Goal: Transaction & Acquisition: Purchase product/service

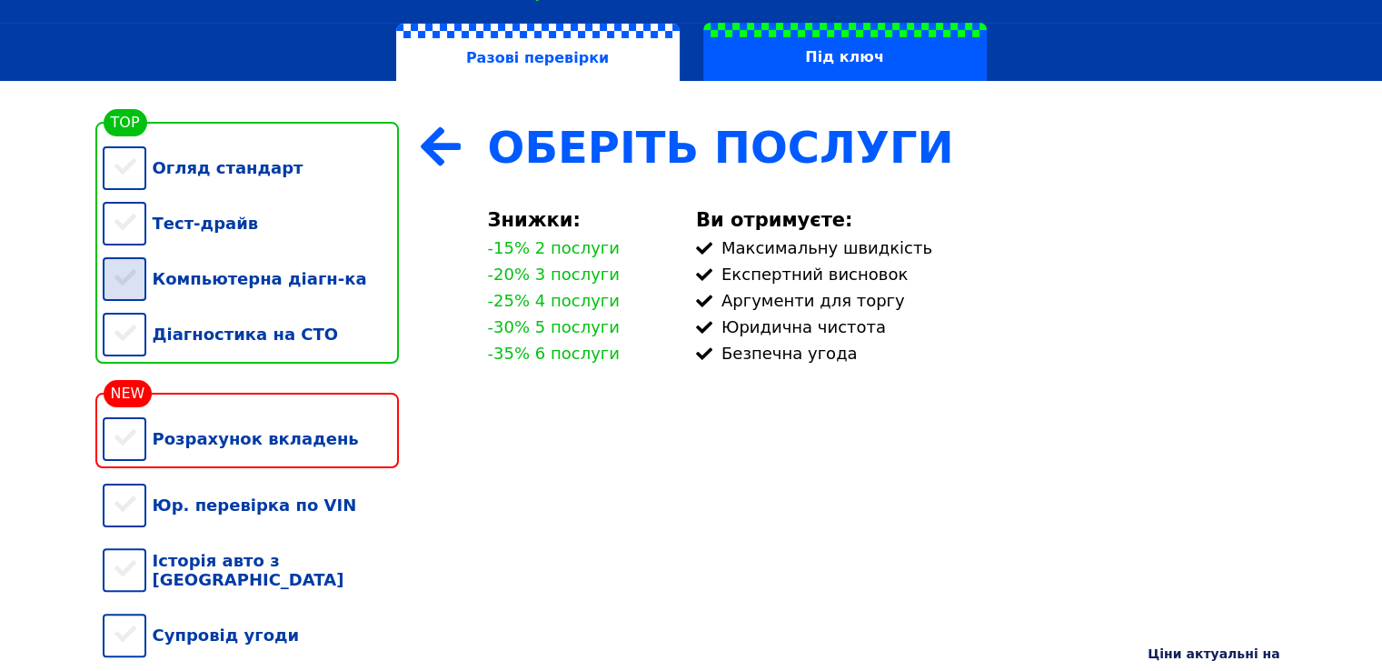
scroll to position [364, 0]
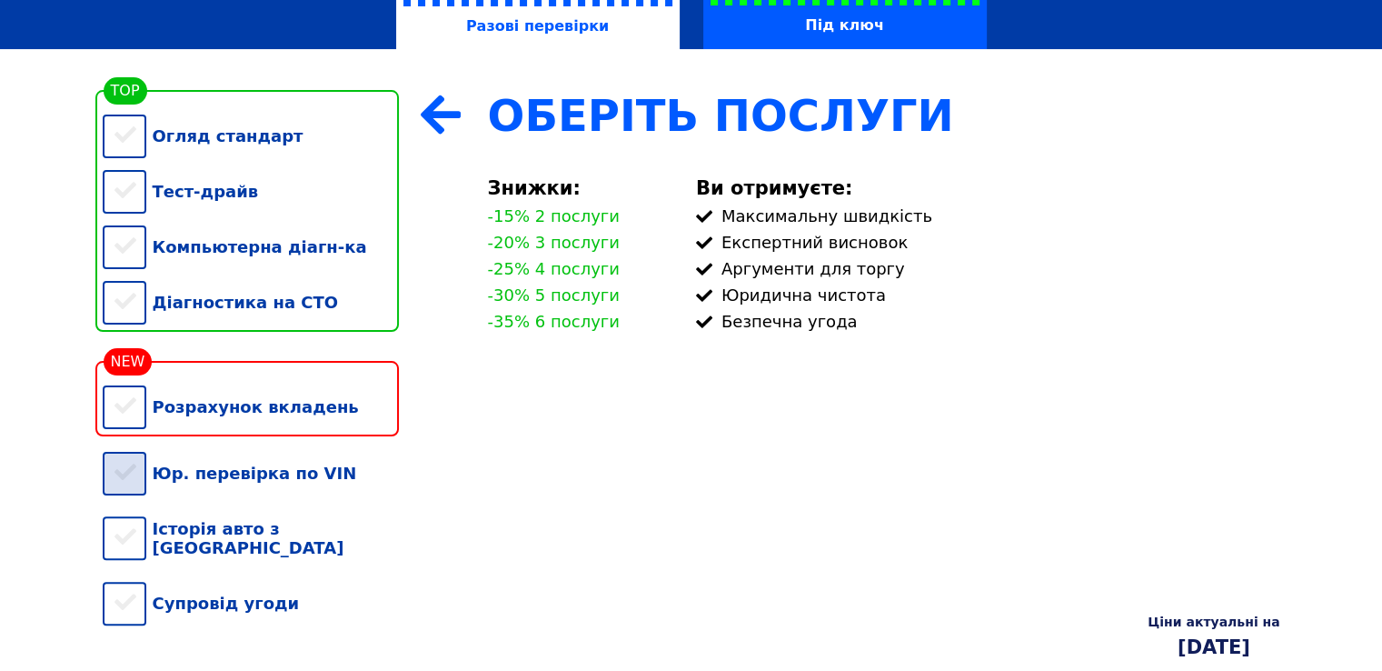
click at [138, 501] on div "Юр. перевірка по VIN" at bounding box center [251, 472] width 296 height 55
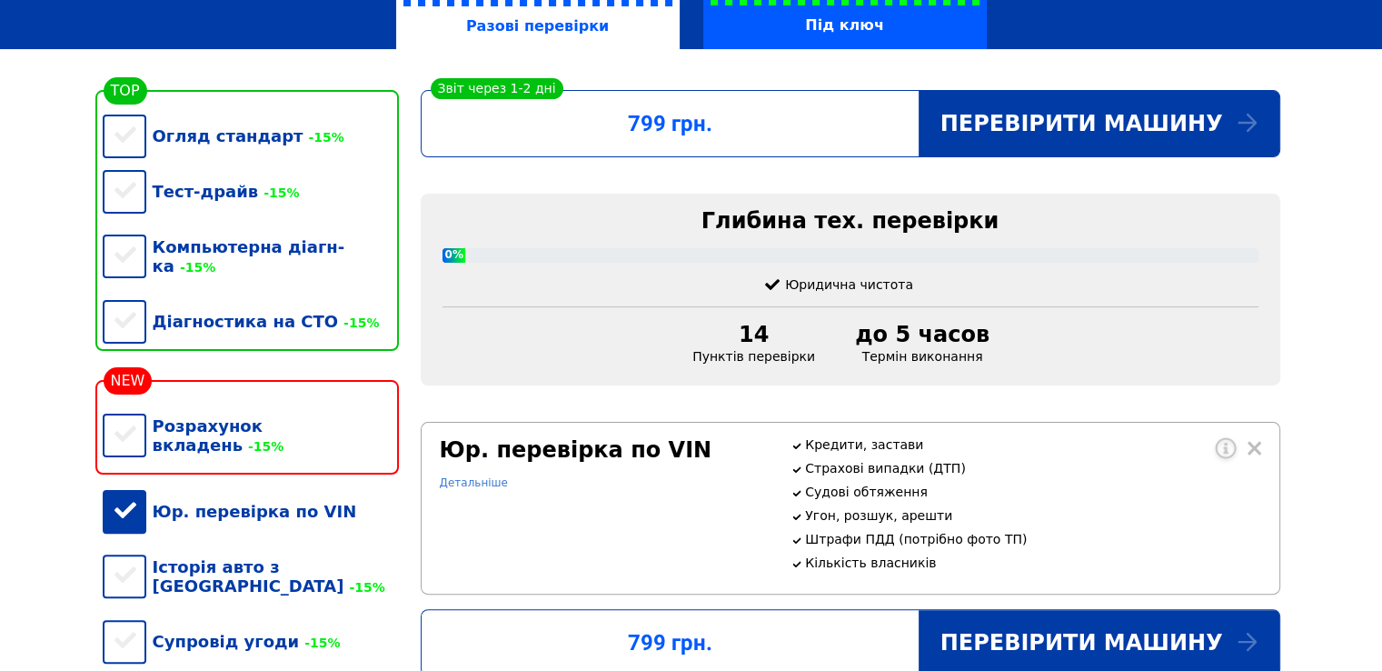
click at [462, 489] on link "Детальніше" at bounding box center [474, 482] width 68 height 13
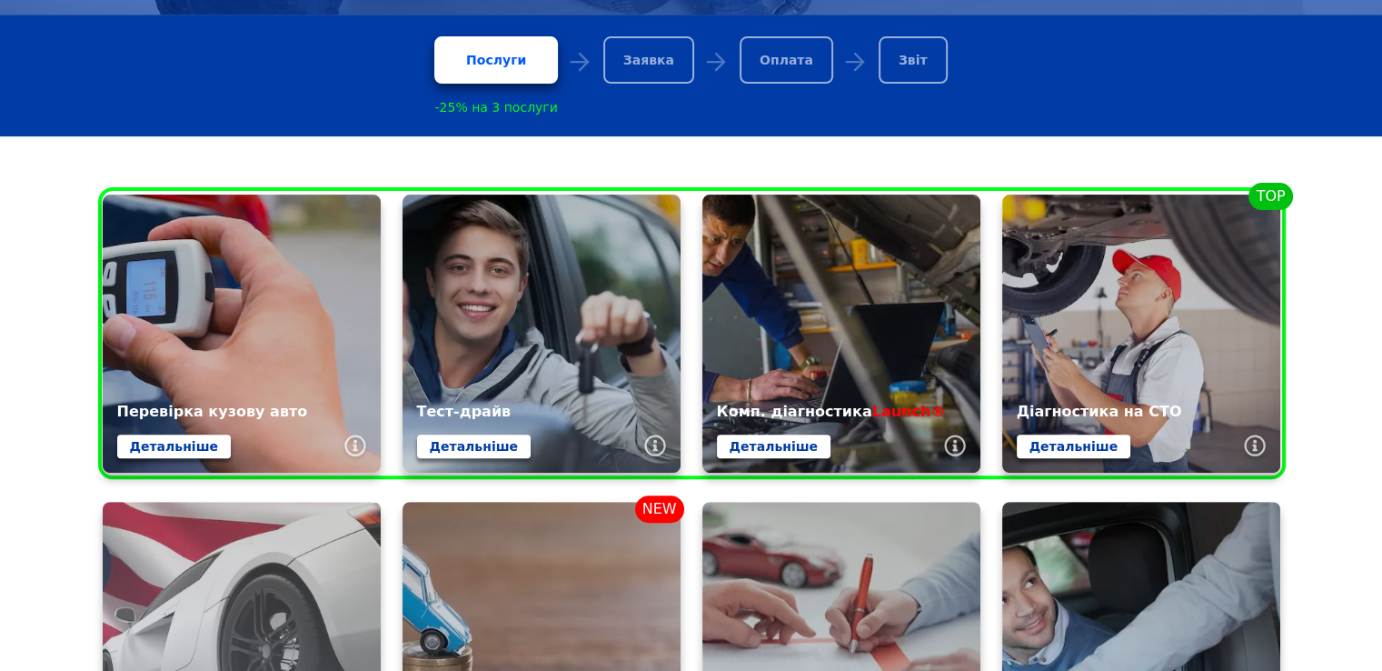
scroll to position [364, 0]
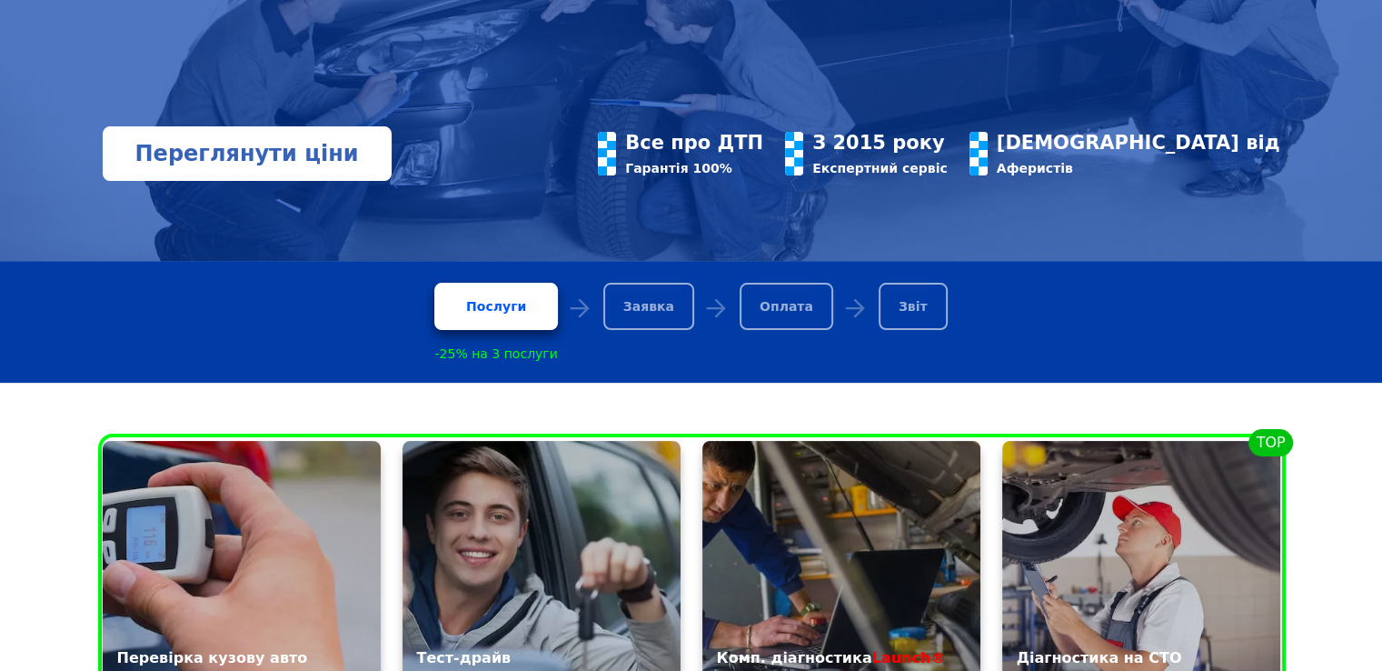
click at [211, 150] on link "Переглянути ціни" at bounding box center [247, 153] width 289 height 55
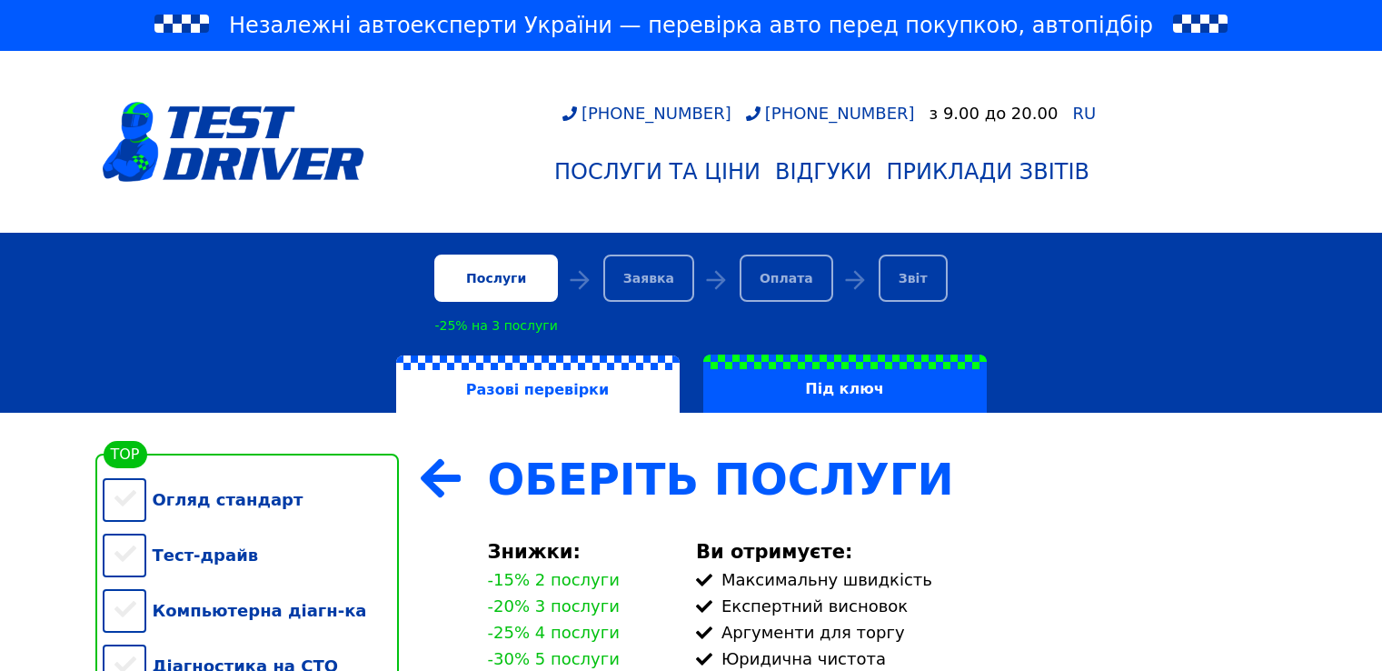
scroll to position [454, 0]
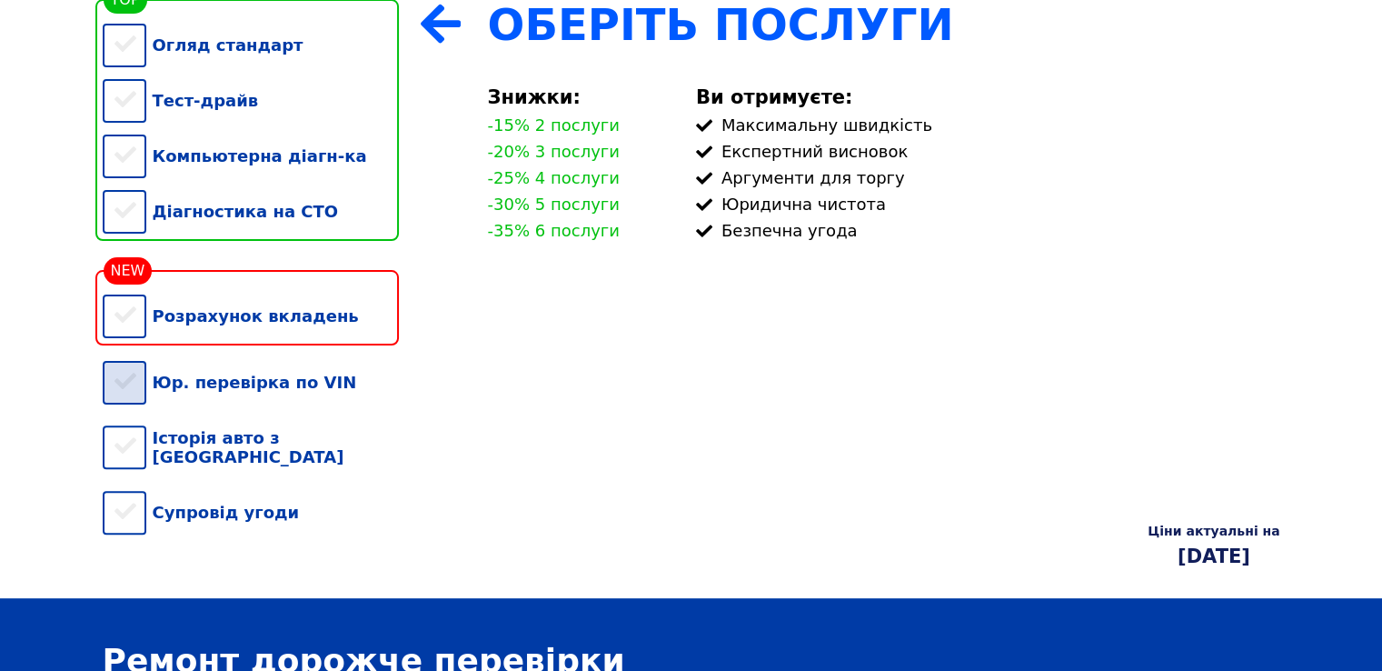
click at [131, 396] on div "Юр. перевірка по VIN" at bounding box center [251, 381] width 296 height 55
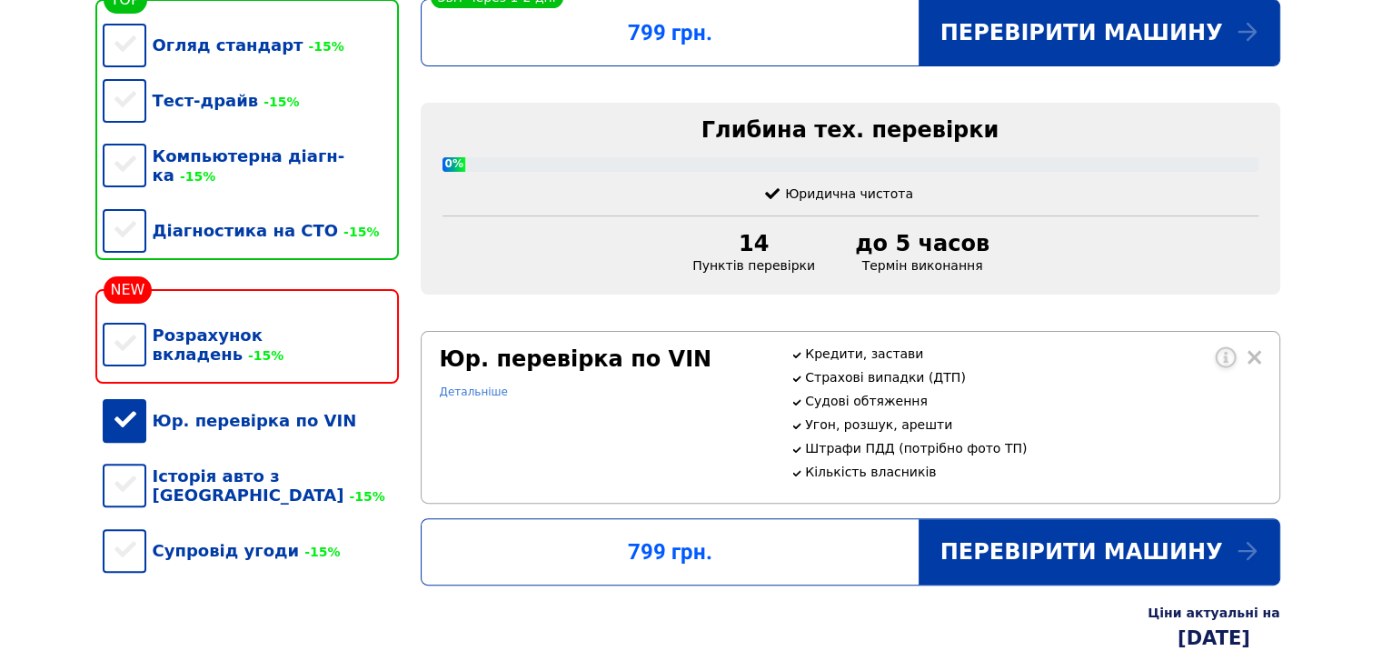
click at [464, 398] on link "Детальніше" at bounding box center [474, 391] width 68 height 13
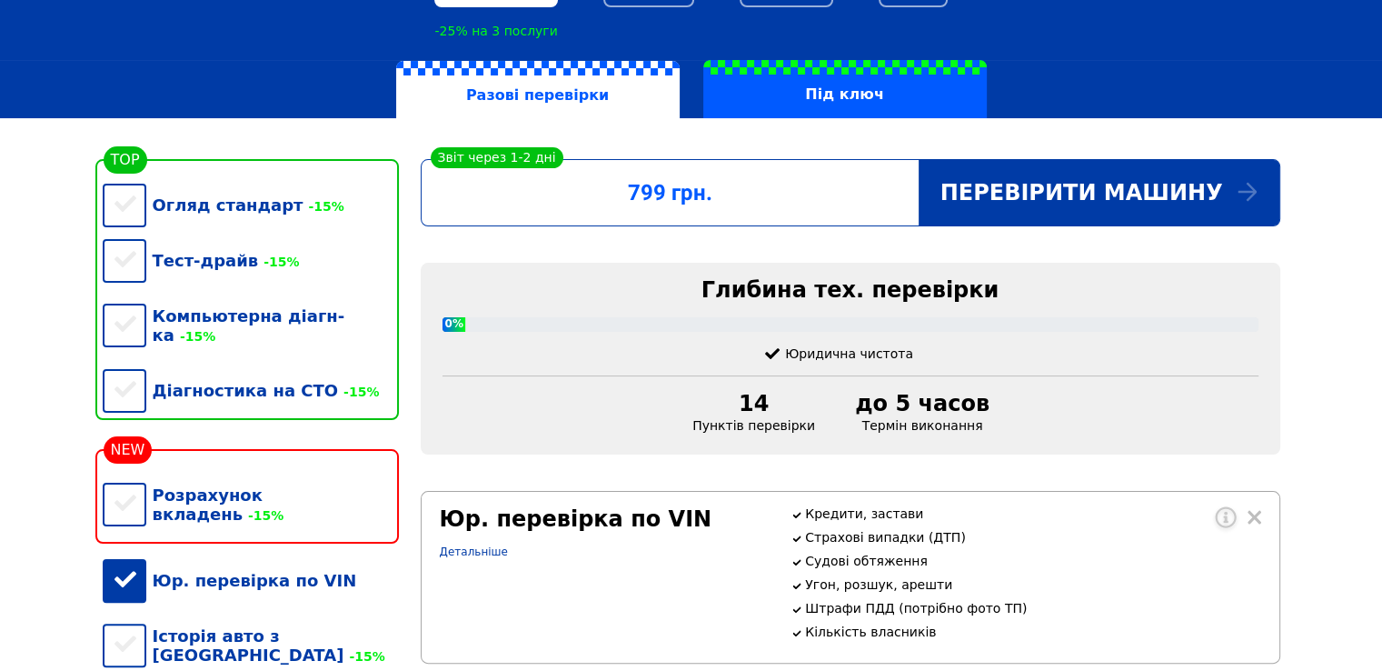
scroll to position [364, 0]
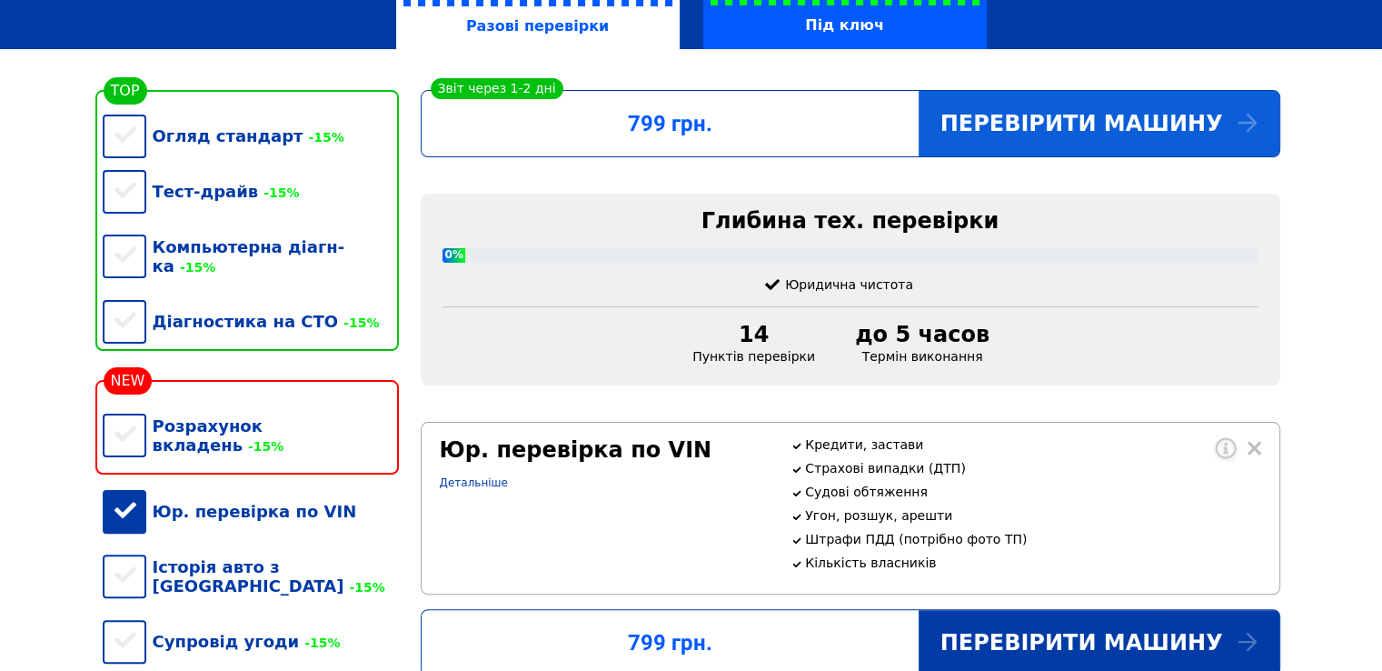
click at [1076, 135] on div "Перевірити машину" at bounding box center [1099, 123] width 361 height 65
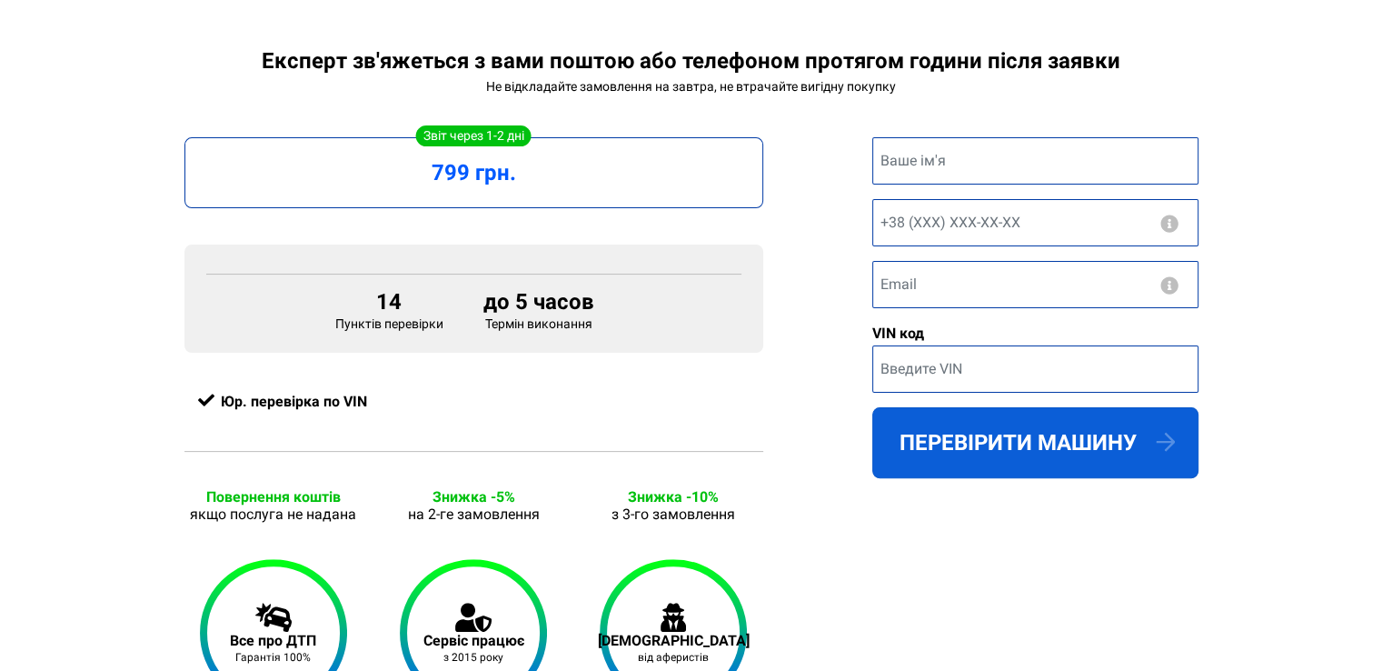
scroll to position [364, 0]
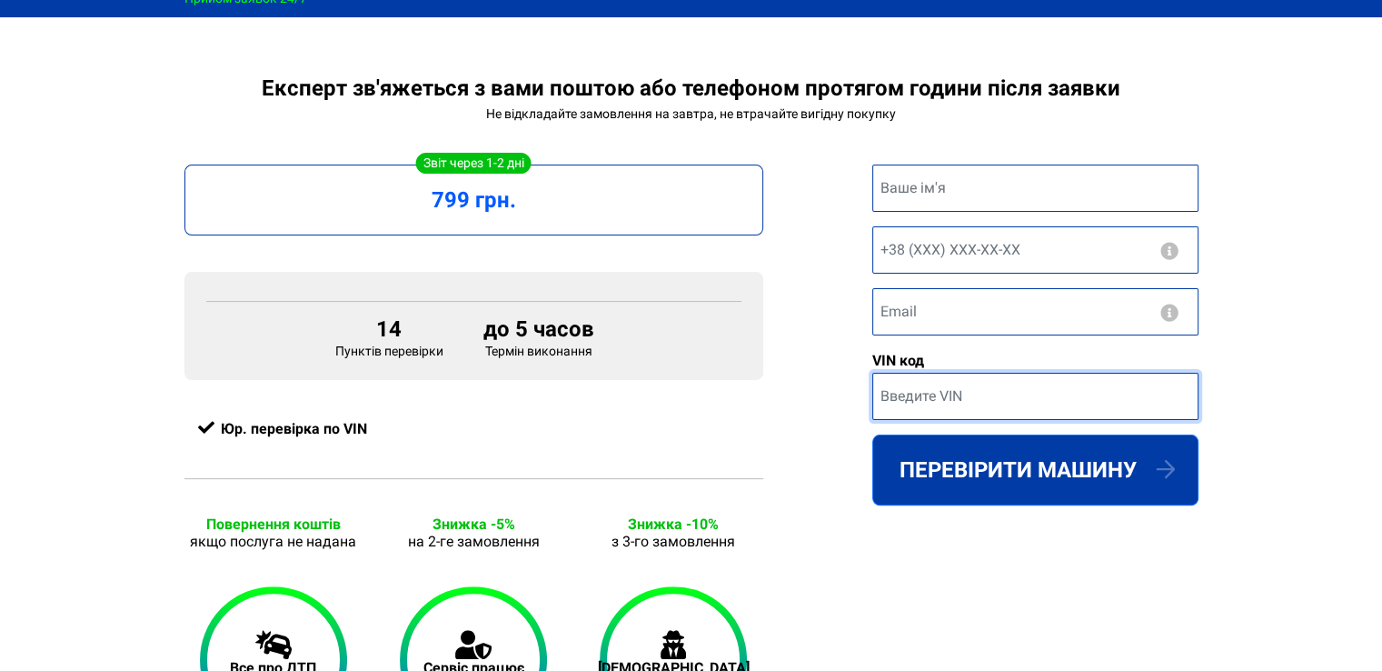
click at [959, 408] on input "text" at bounding box center [1035, 396] width 326 height 47
paste input "VF7UE5FV8DJ511621"
type input "VF7UE5FV8DJ511621"
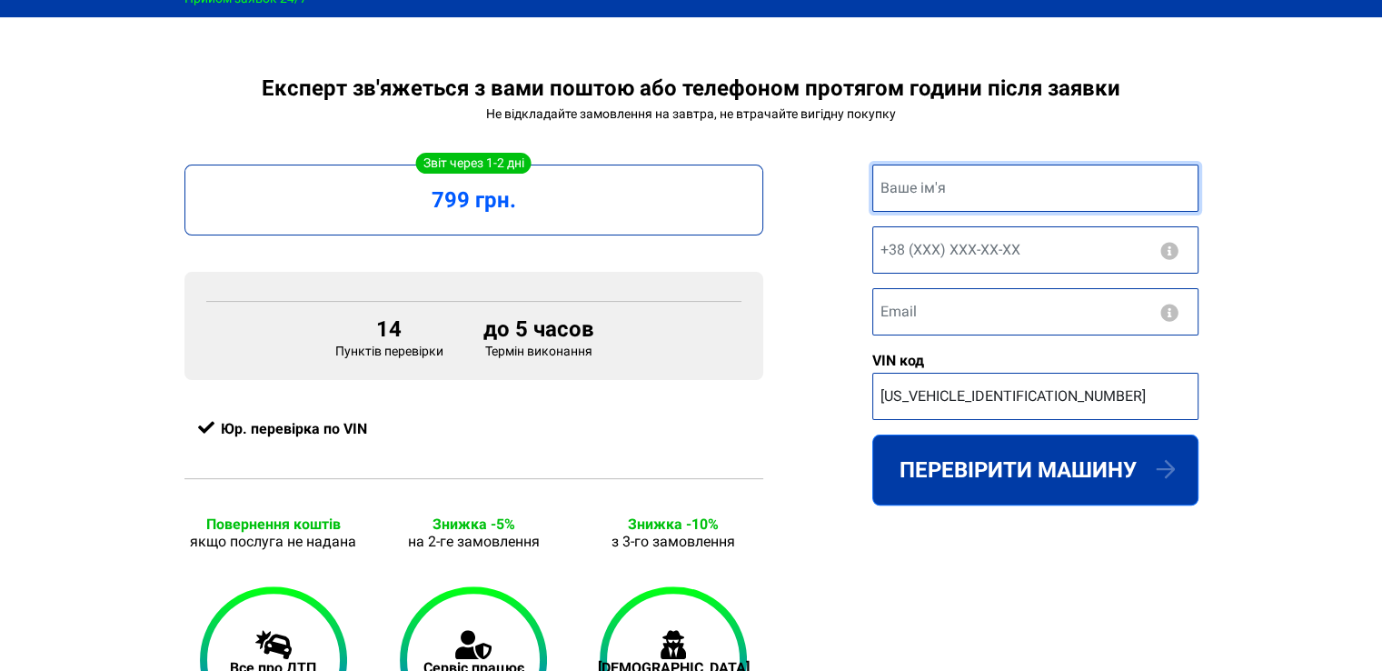
click at [920, 186] on input "text" at bounding box center [1035, 187] width 326 height 47
type input "Наталія"
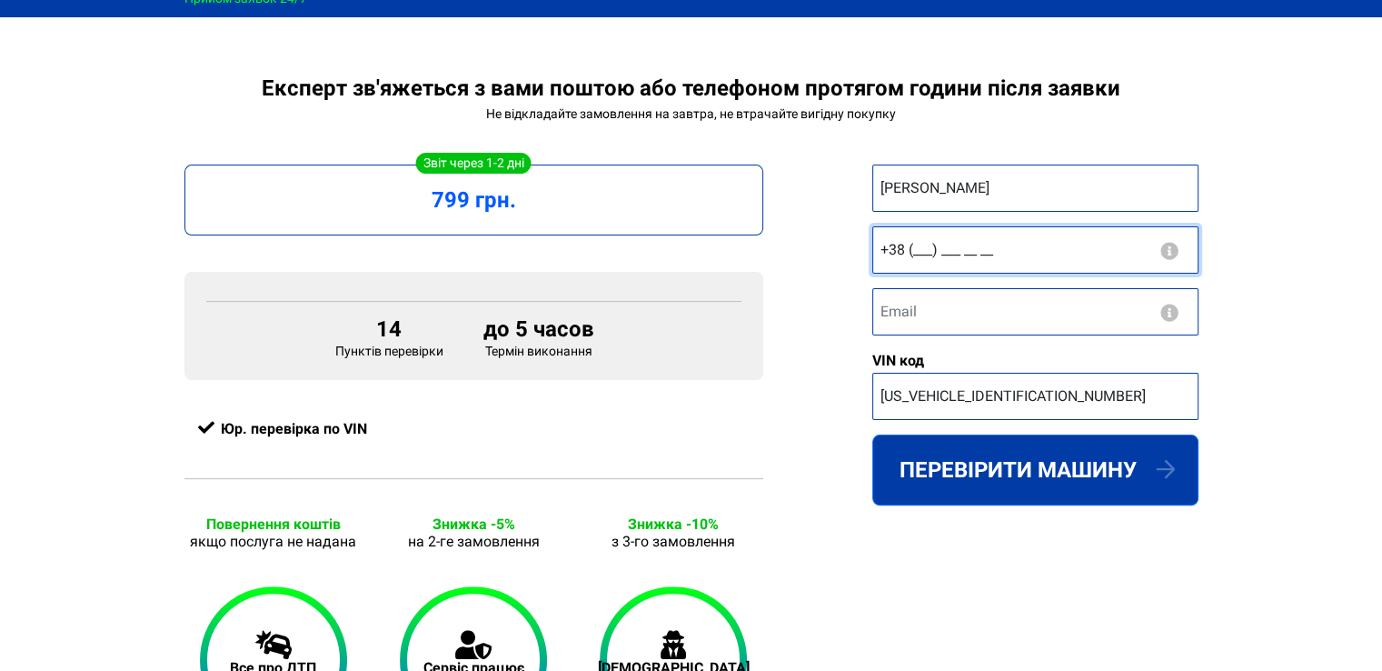
click at [914, 251] on input "+38 (___) ___ __ __" at bounding box center [1035, 249] width 326 height 47
click at [911, 251] on input "+38 (___) ___ __ __" at bounding box center [1035, 249] width 326 height 47
type input "+38 (063) 396 69 87"
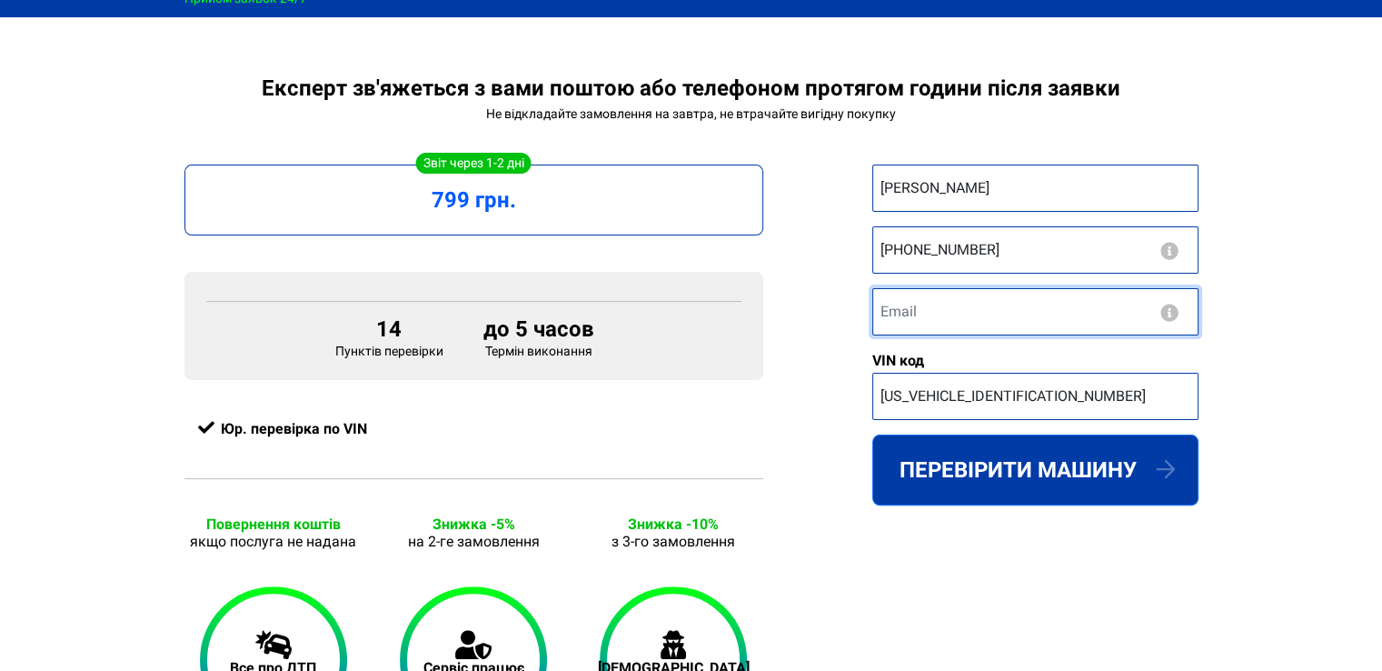
click at [909, 312] on input "email" at bounding box center [1035, 311] width 326 height 47
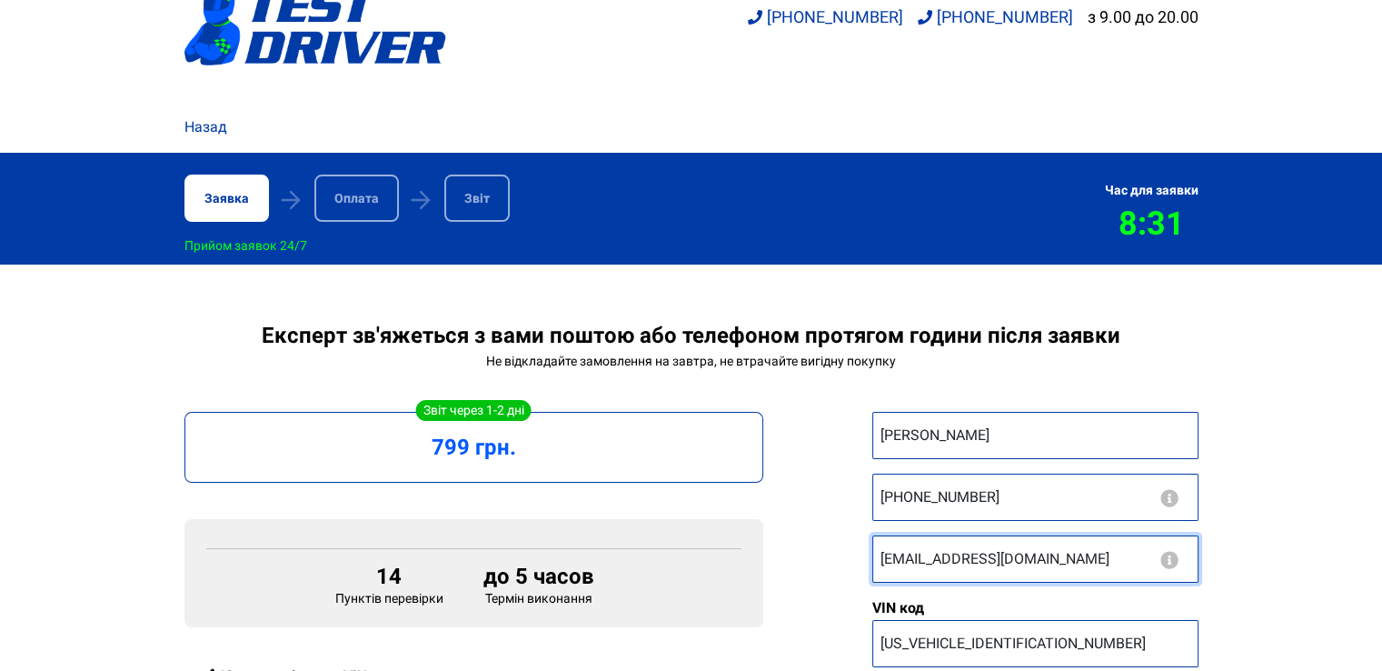
scroll to position [273, 0]
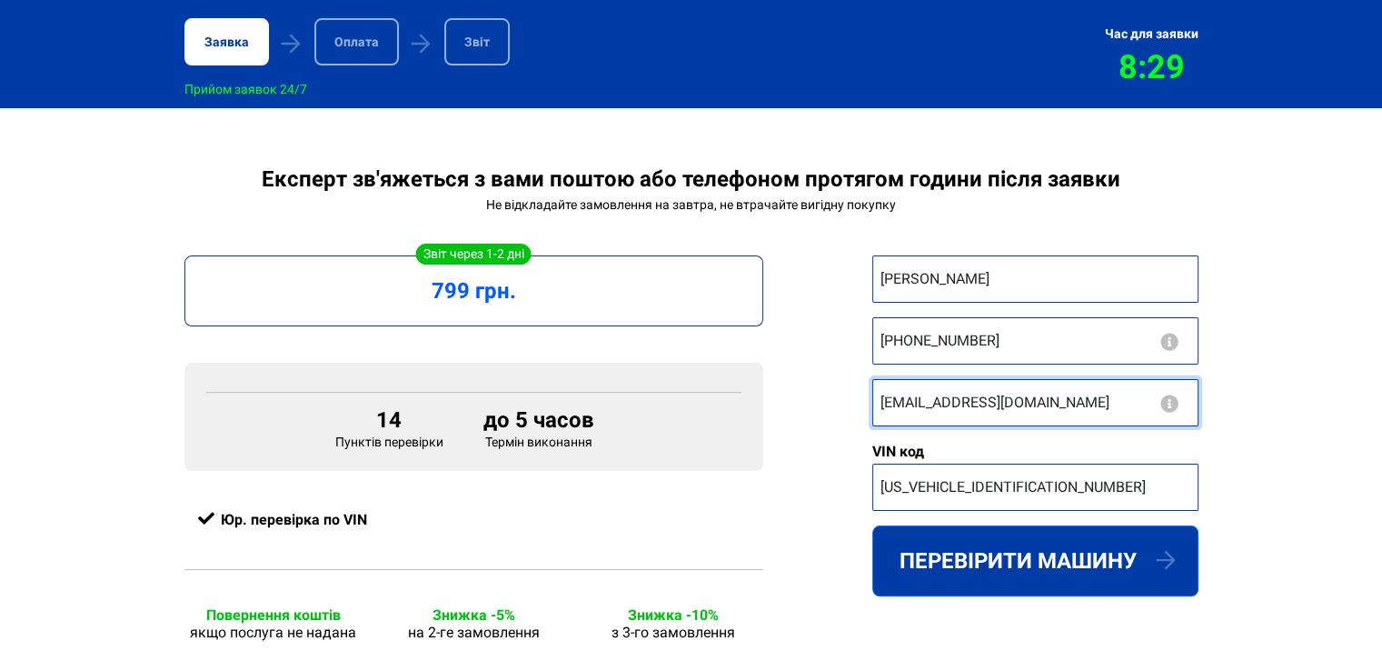
type input "natdemn@gmail.com"
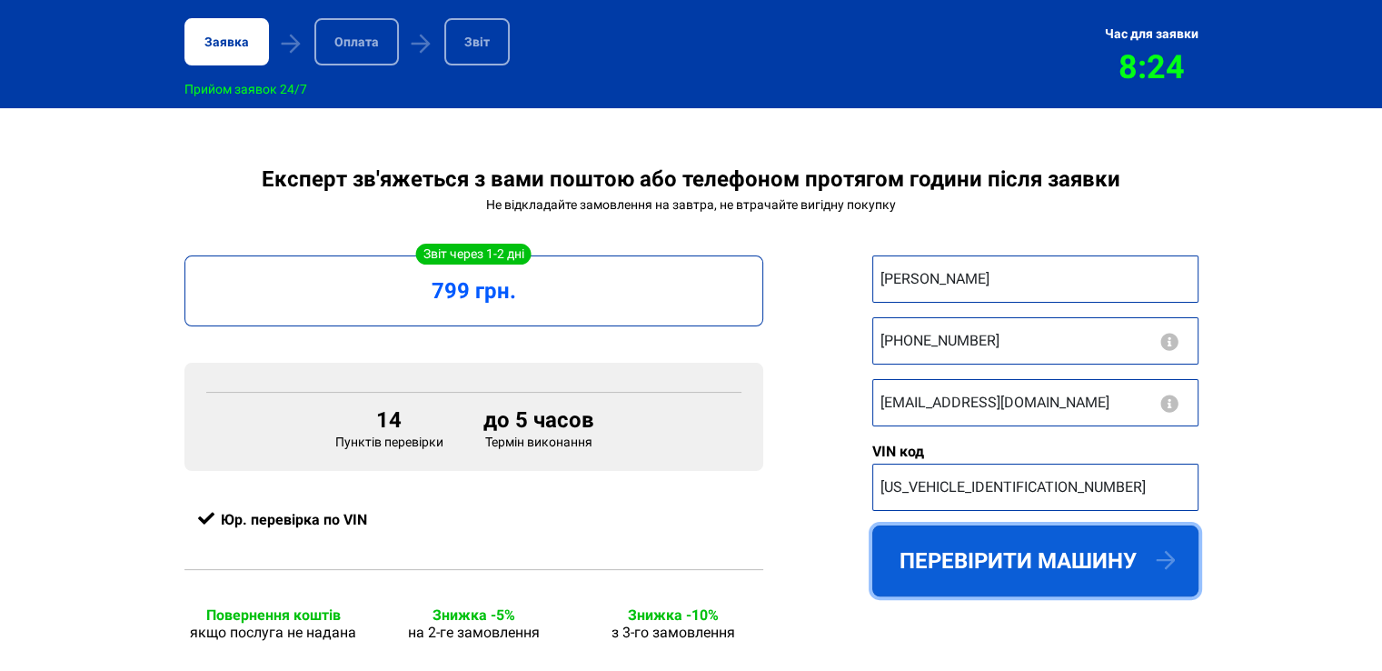
click at [1043, 581] on button "Перевірити машину" at bounding box center [1035, 560] width 326 height 71
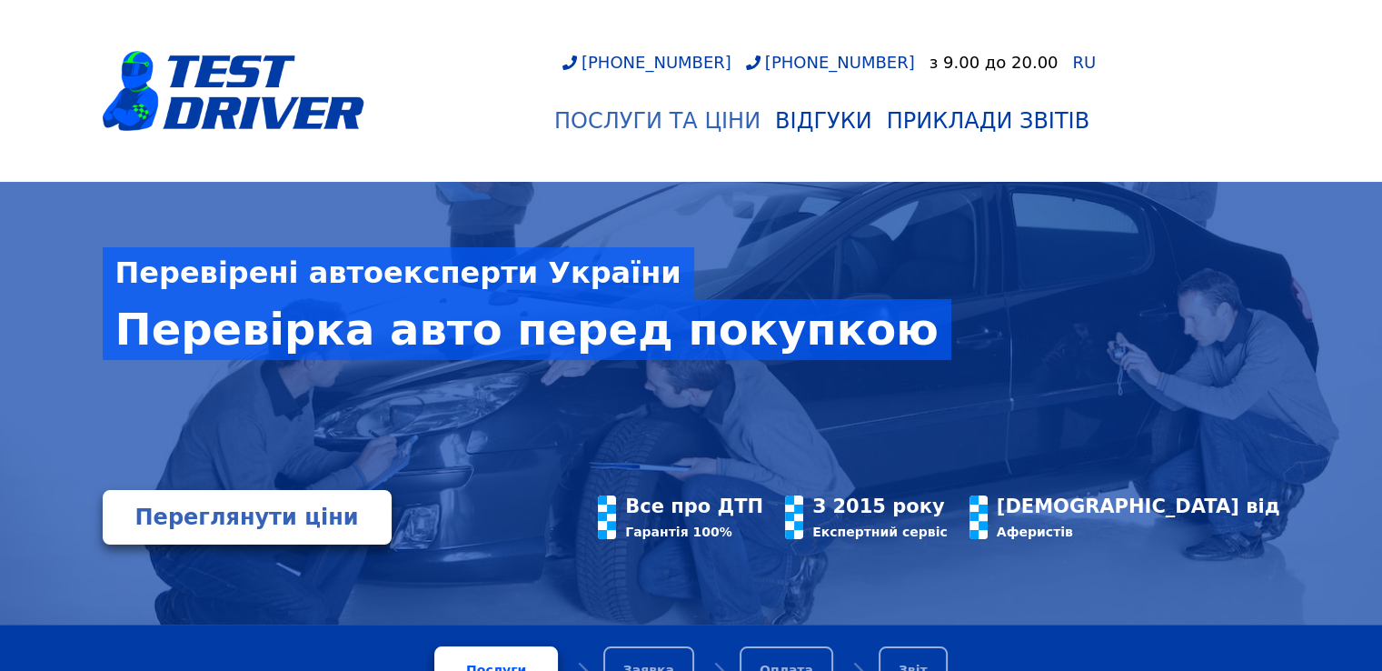
click at [716, 132] on div "Послуги та Ціни" at bounding box center [657, 120] width 206 height 25
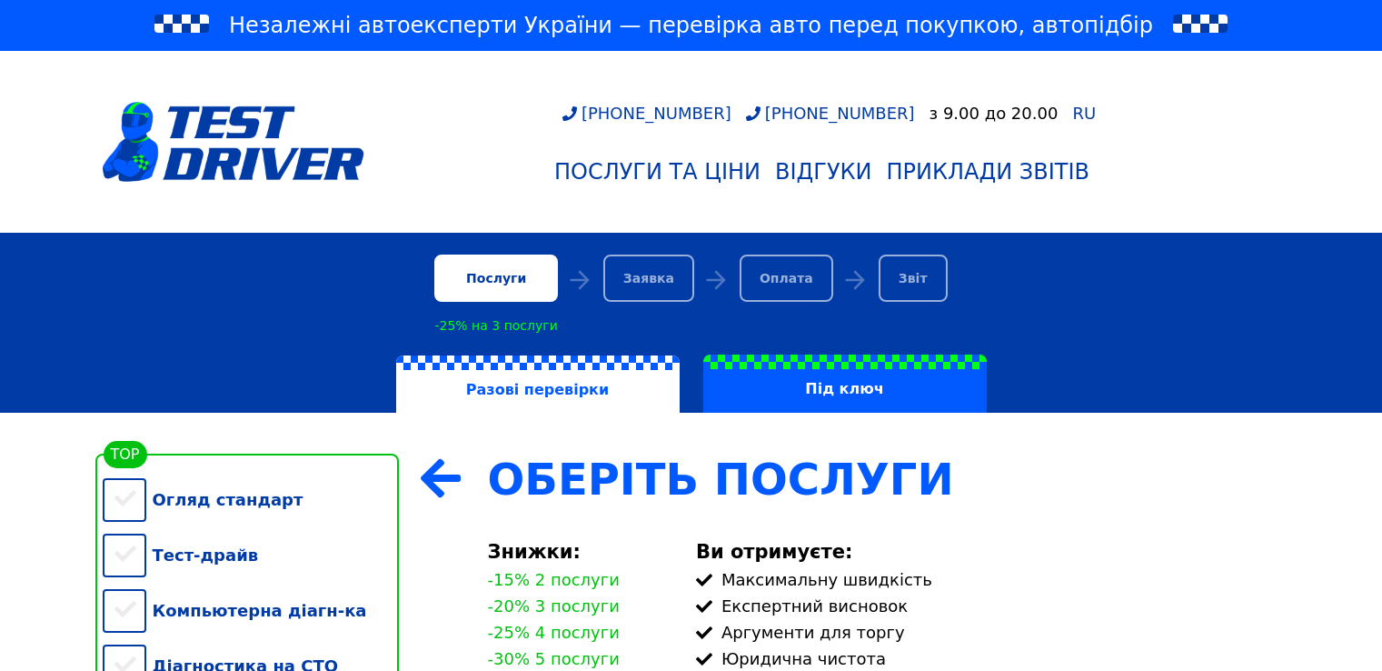
scroll to position [273, 0]
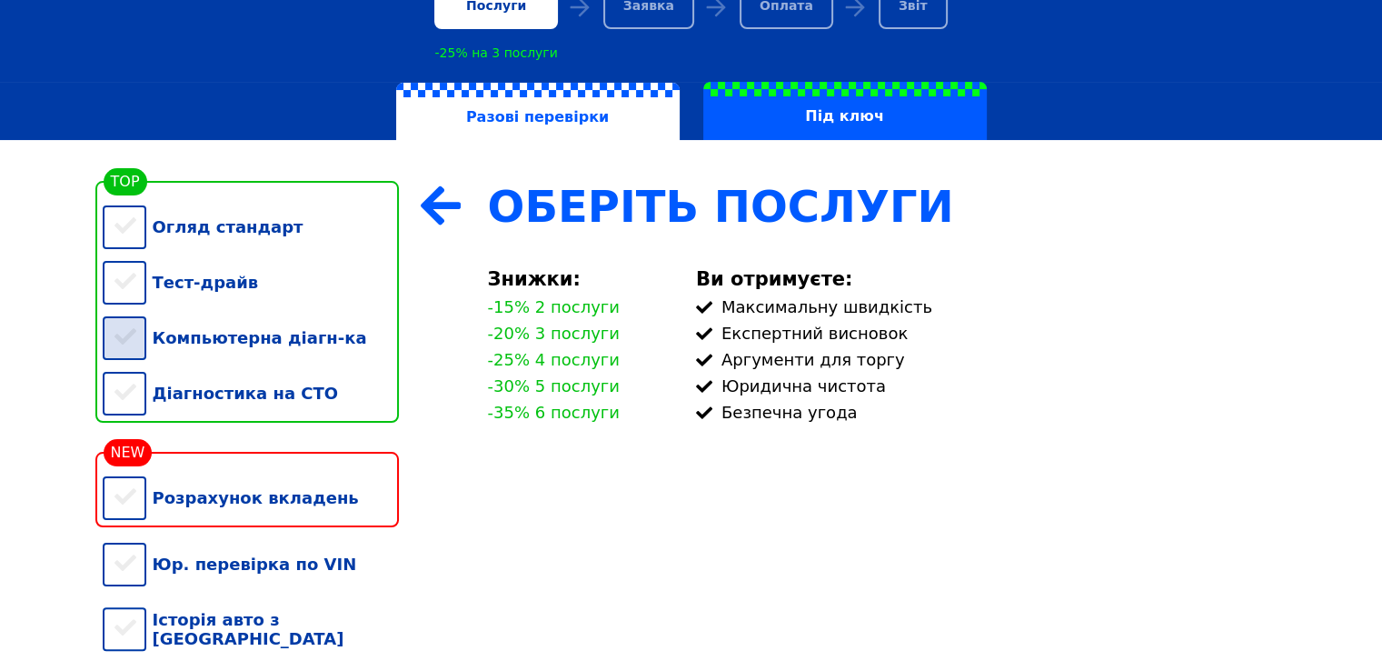
click at [129, 353] on div "Компьютерна діагн-ка" at bounding box center [251, 337] width 296 height 55
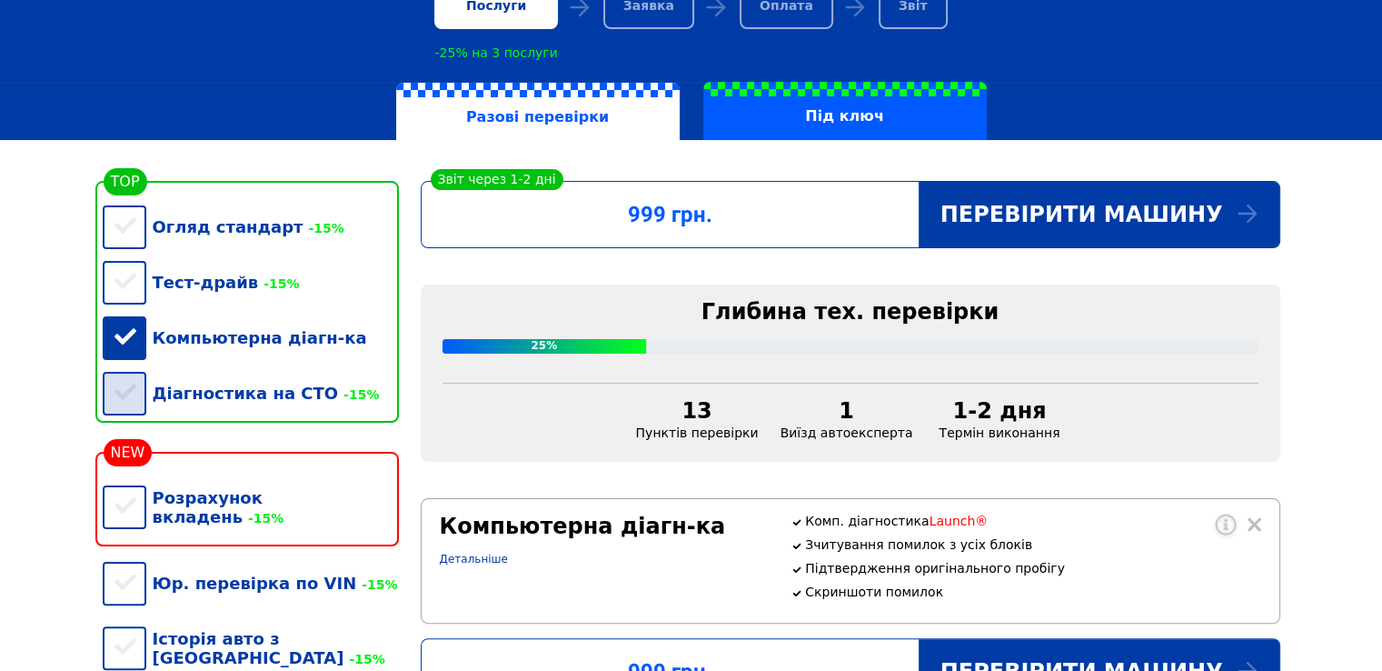
click at [109, 404] on div "Діагностика на СТО -15%" at bounding box center [251, 392] width 296 height 55
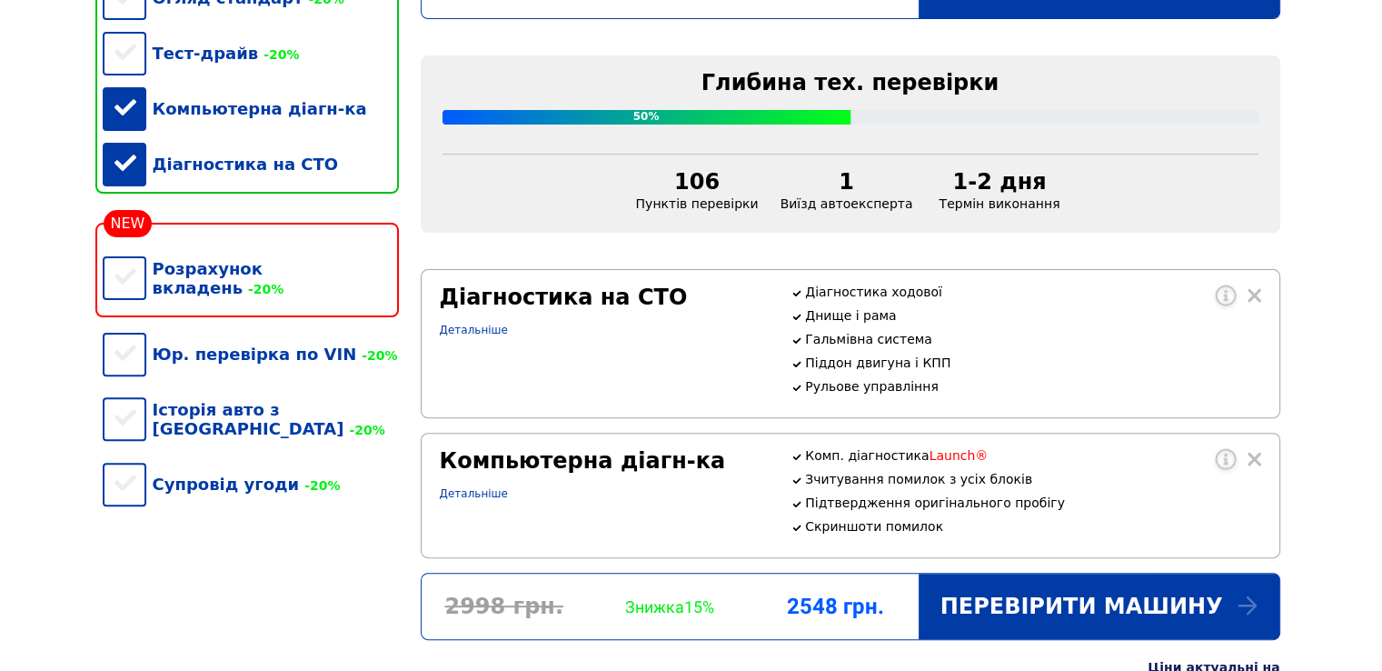
scroll to position [364, 0]
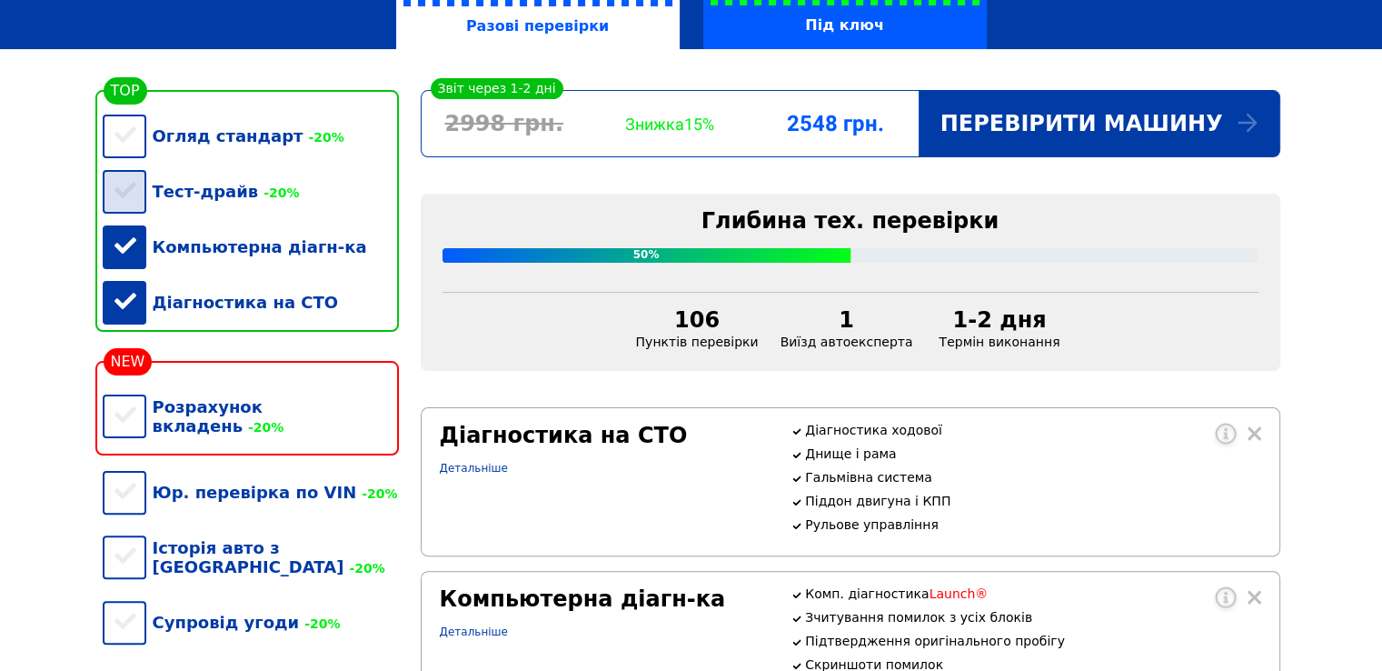
click at [116, 205] on div "Тест-драйв -20%" at bounding box center [251, 191] width 296 height 55
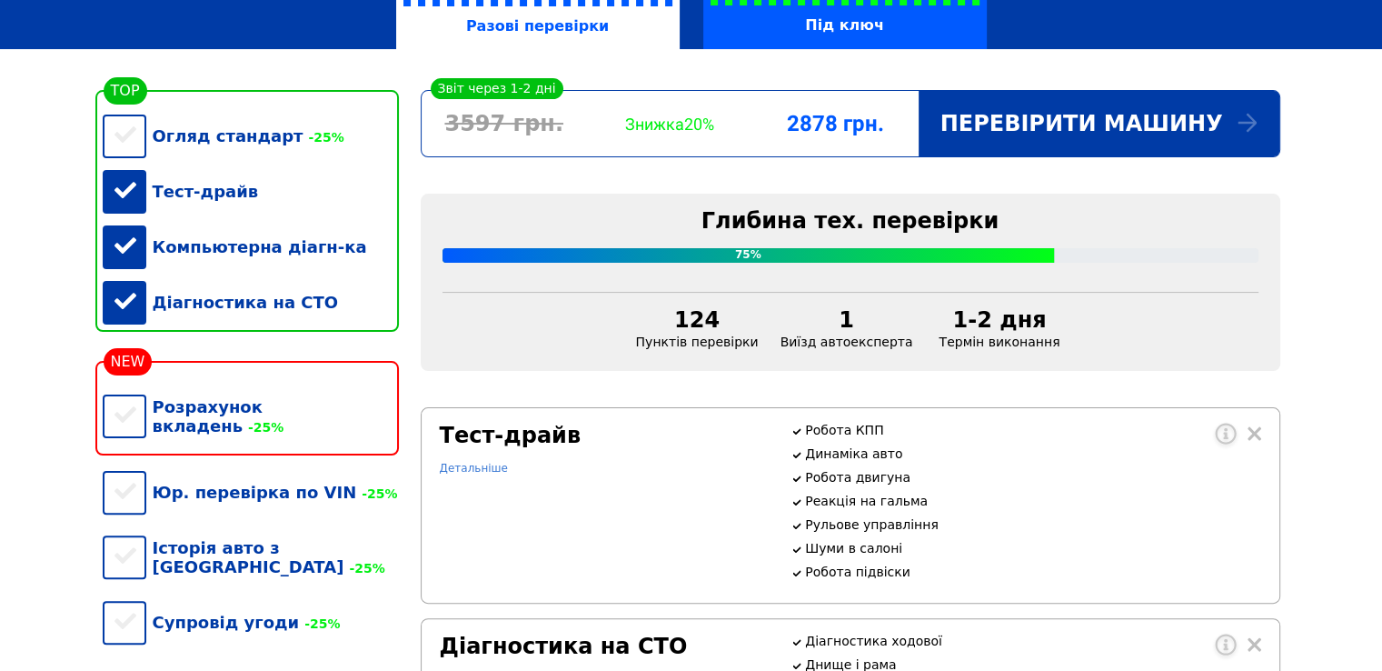
click at [470, 474] on link "Детальніше" at bounding box center [474, 468] width 68 height 13
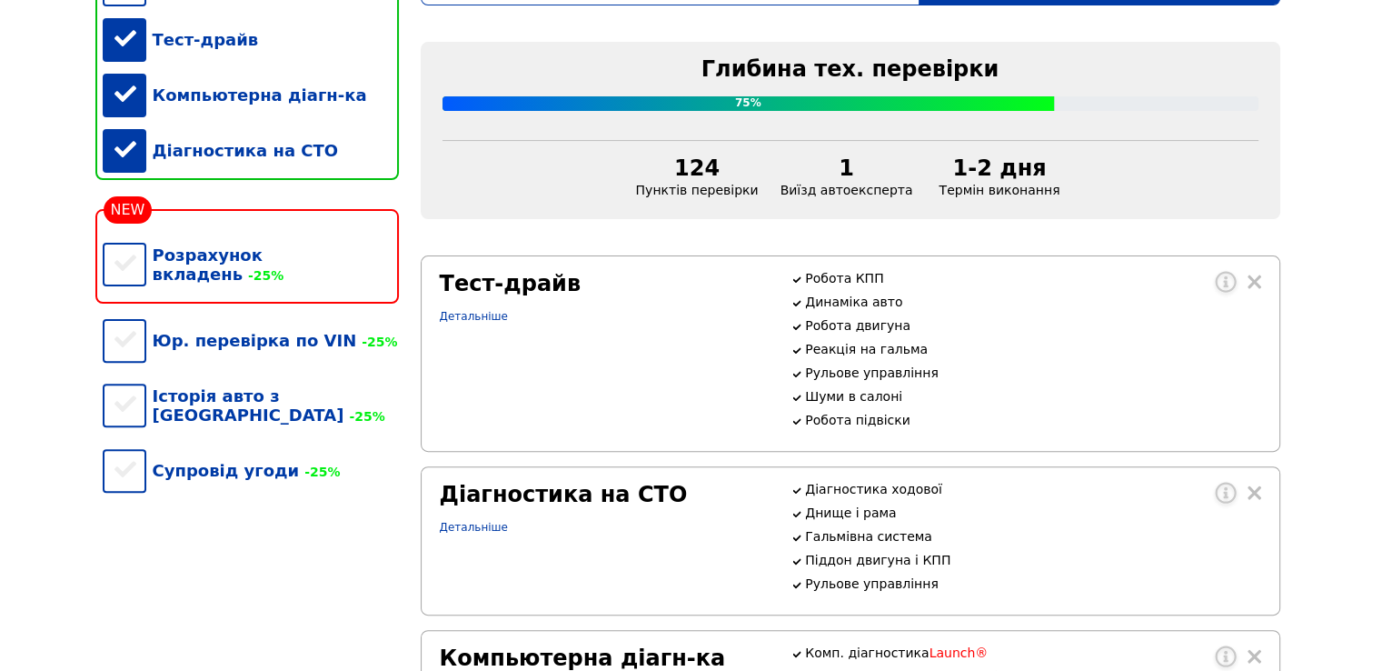
scroll to position [545, 0]
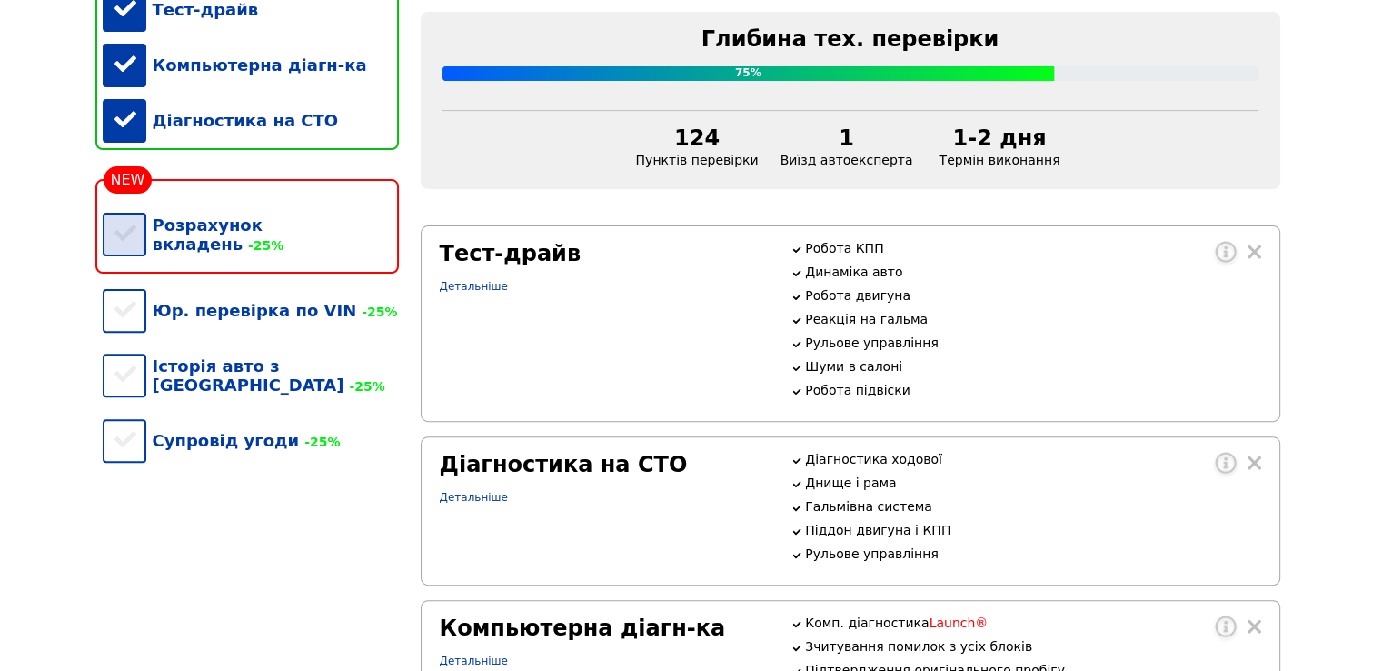
click at [118, 252] on div "Розрахунок вкладень -25%" at bounding box center [251, 234] width 296 height 75
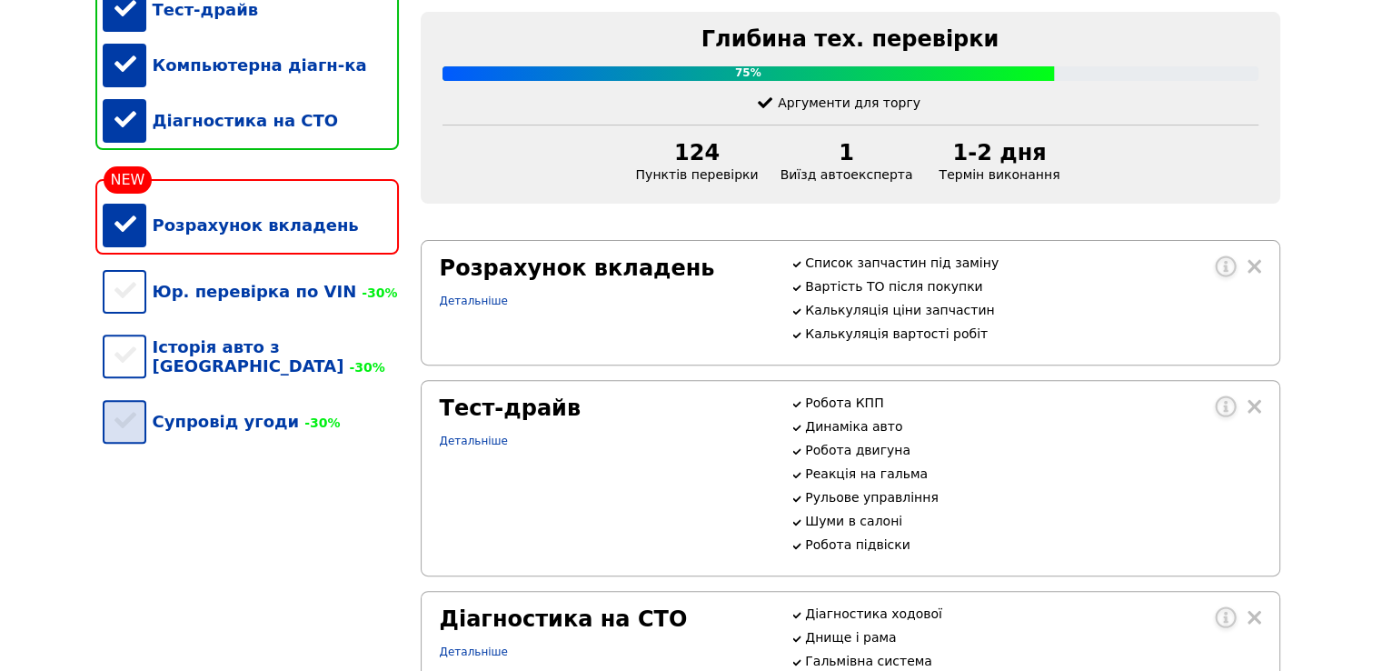
click at [124, 430] on div "Супровід угоди -30%" at bounding box center [251, 421] width 296 height 55
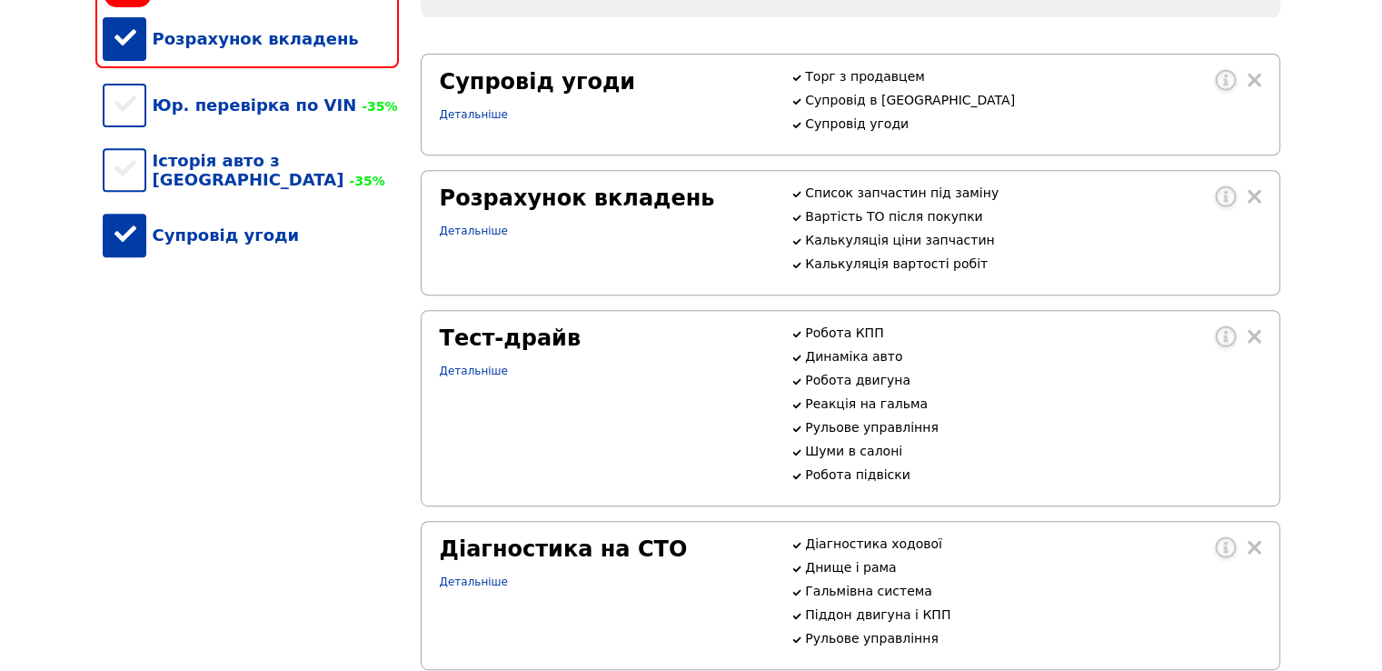
scroll to position [727, 0]
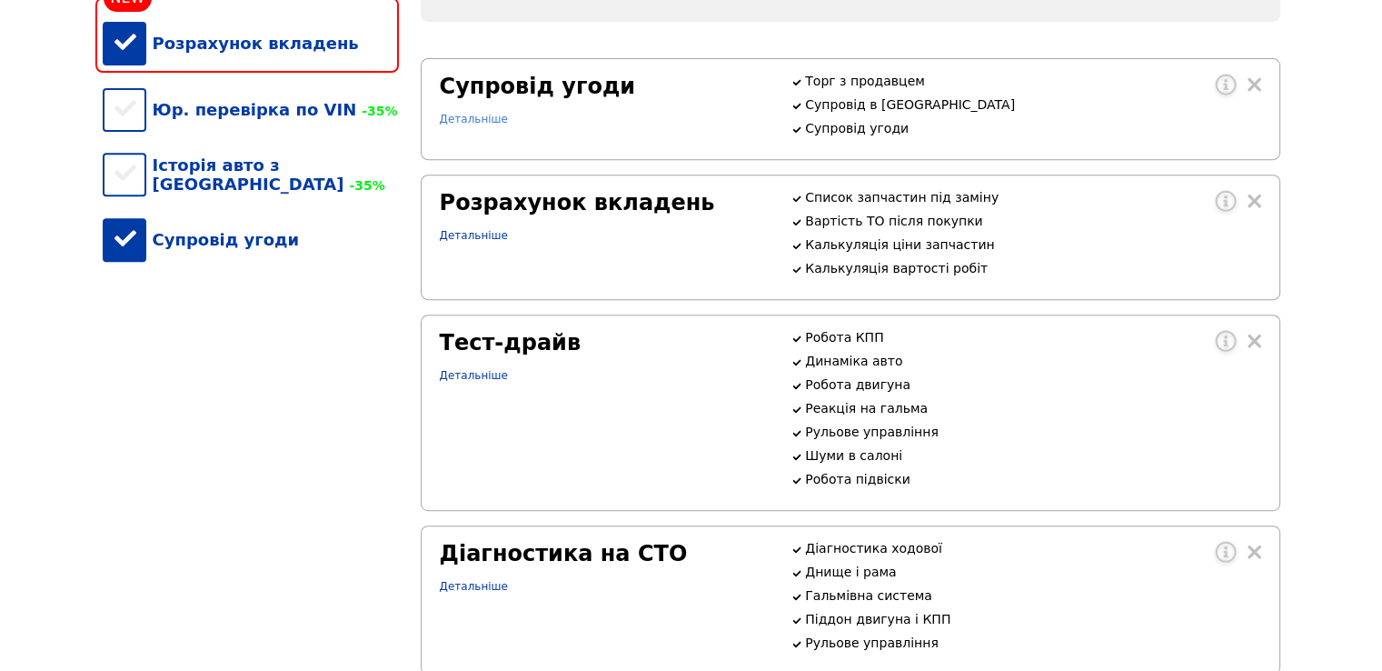
click at [469, 125] on link "Детальніше" at bounding box center [474, 119] width 68 height 13
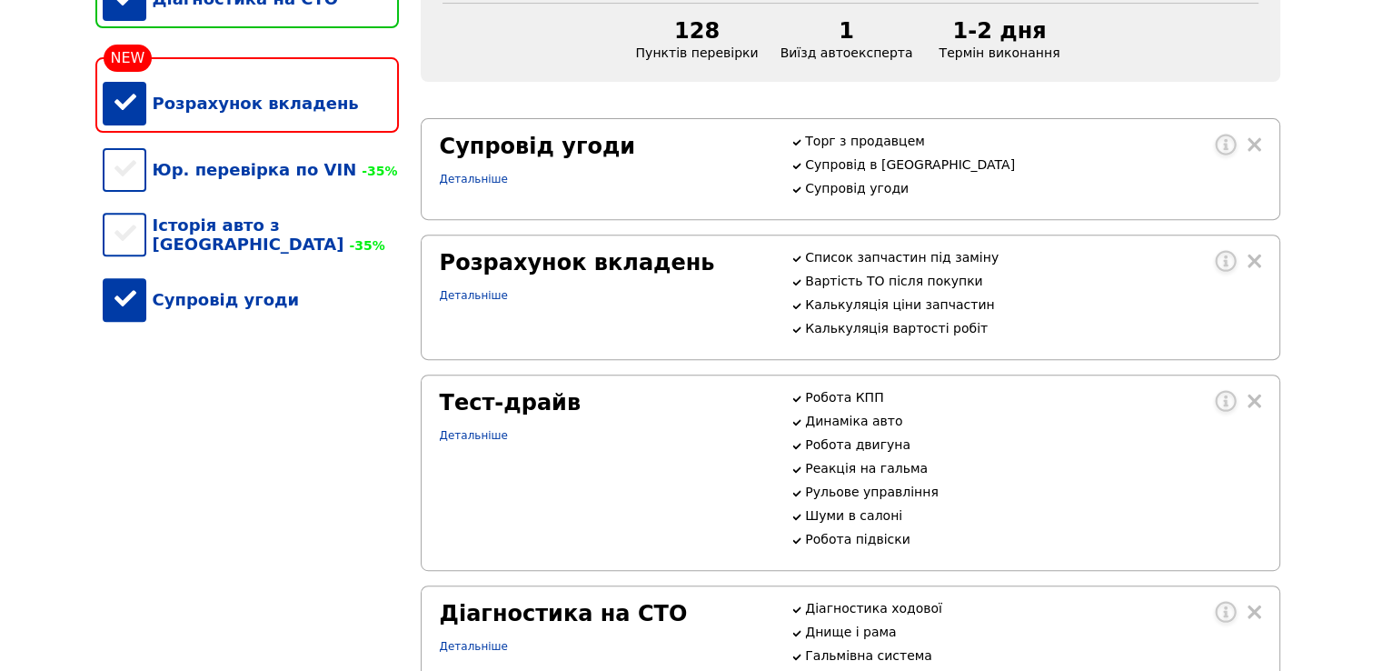
scroll to position [636, 0]
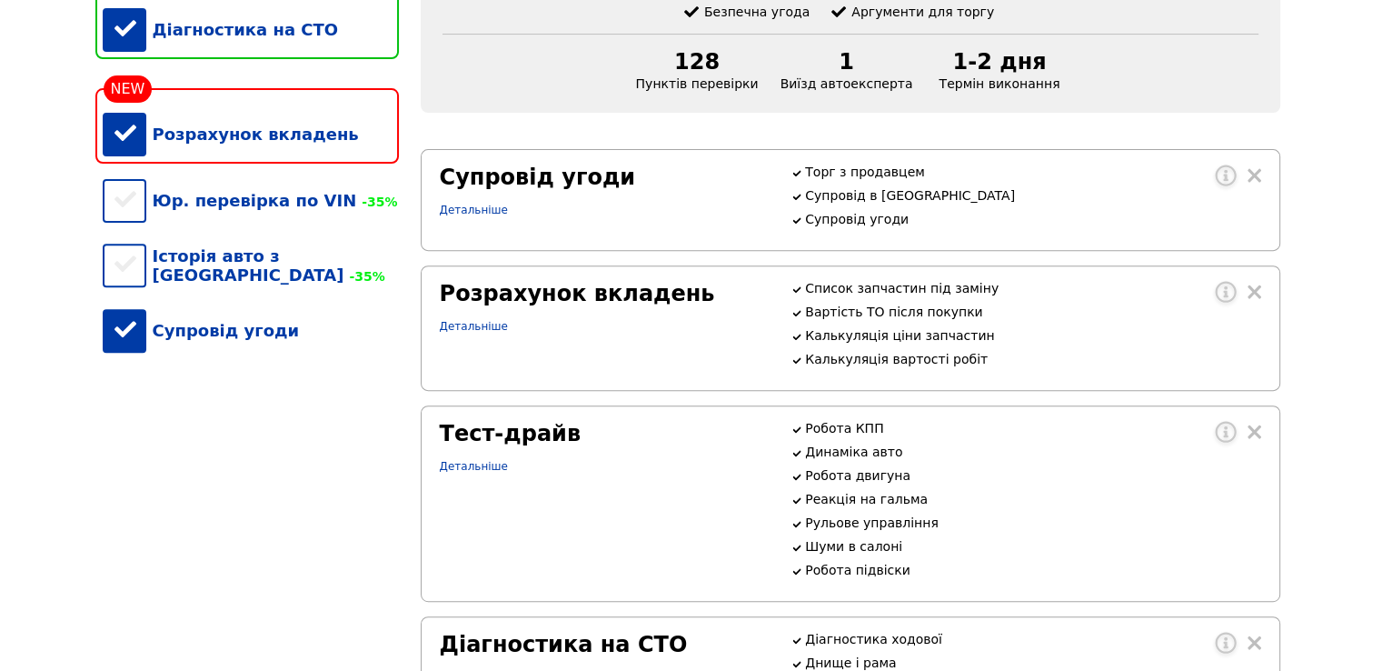
click at [113, 343] on div "Супровід угоди" at bounding box center [251, 330] width 296 height 55
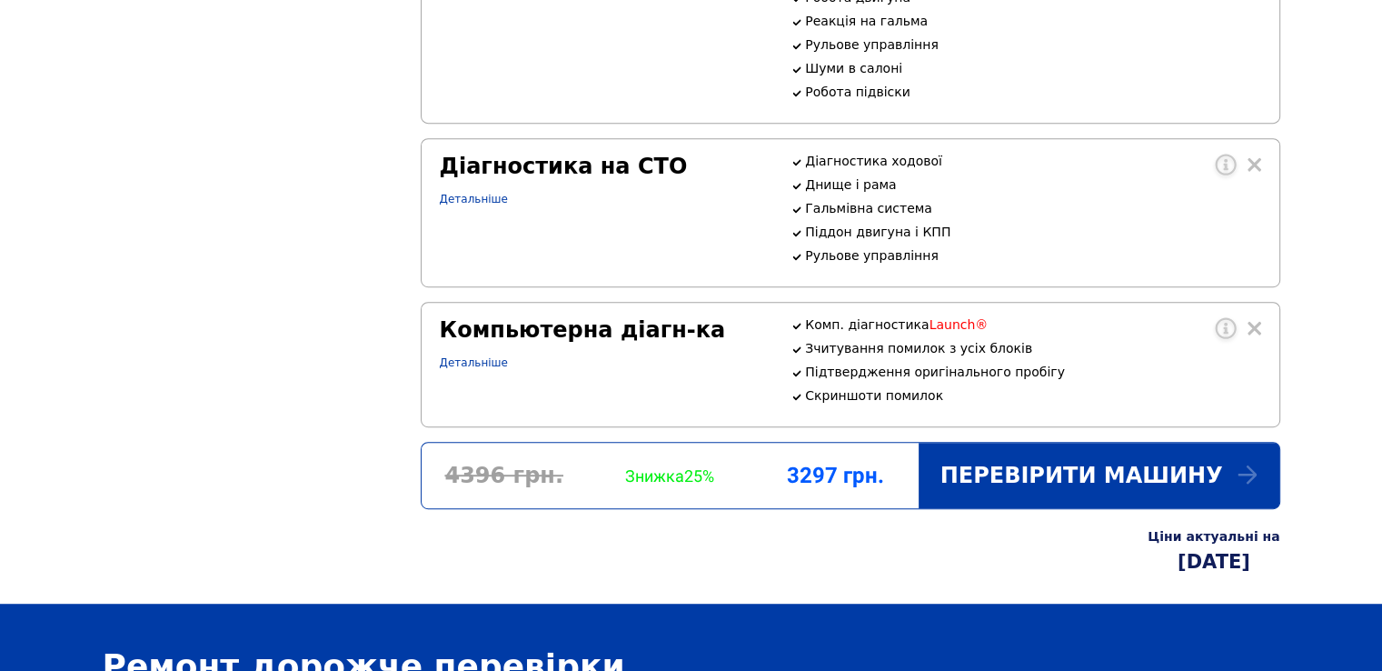
scroll to position [1091, 0]
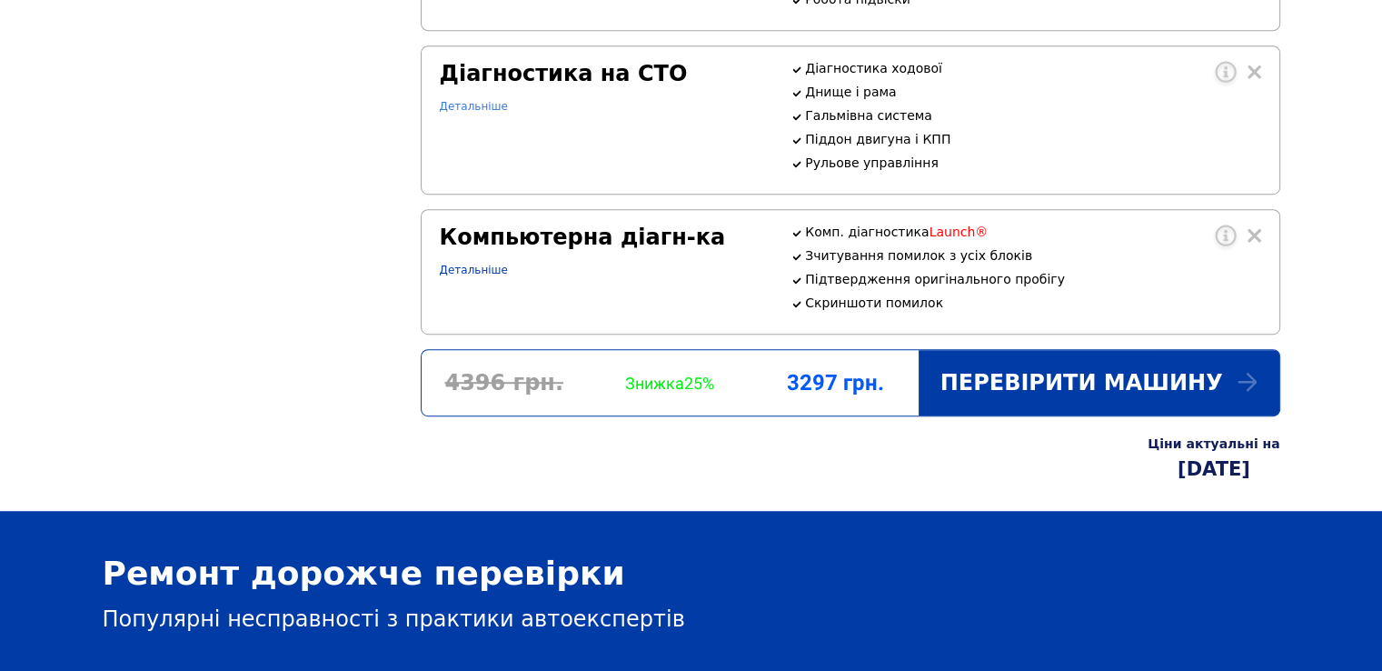
click at [450, 113] on link "Детальніше" at bounding box center [474, 106] width 68 height 13
click at [464, 276] on link "Детальніше" at bounding box center [474, 270] width 68 height 13
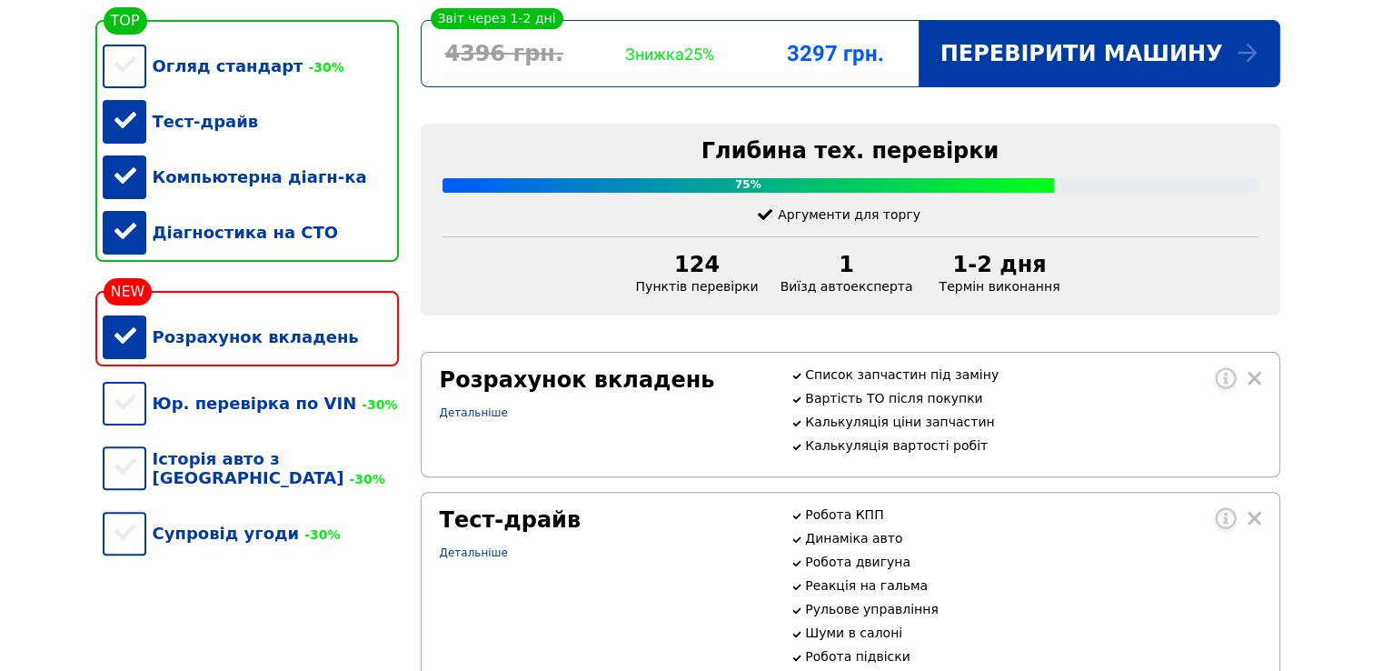
scroll to position [273, 0]
